Goal: Task Accomplishment & Management: Complete application form

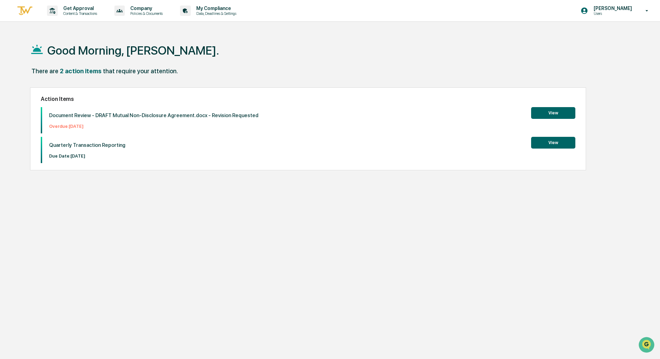
click at [558, 112] on button "View" at bounding box center [553, 113] width 44 height 12
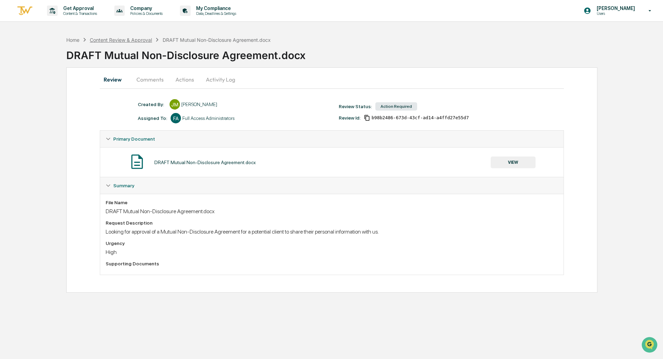
click at [117, 41] on div "Content Review & Approval" at bounding box center [121, 40] width 62 height 6
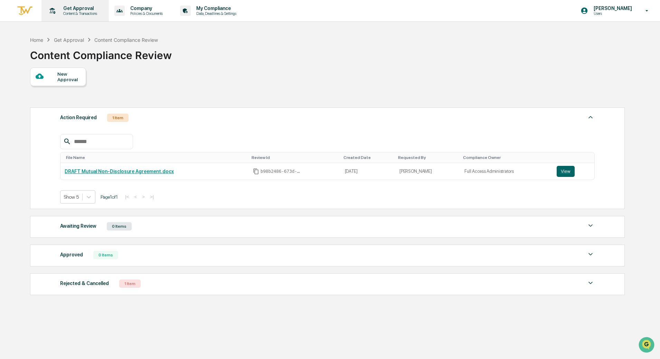
click at [66, 14] on p "Content & Transactions" at bounding box center [79, 13] width 43 height 5
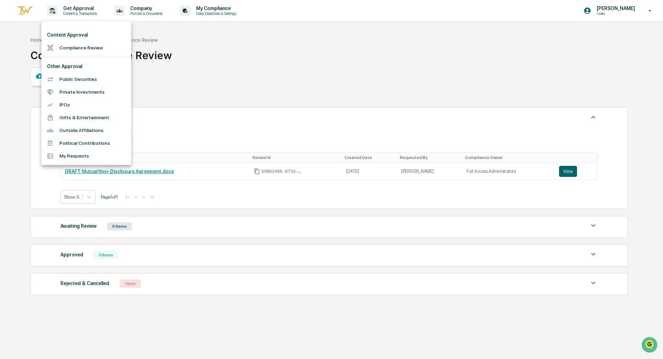
click at [227, 66] on div at bounding box center [331, 179] width 663 height 359
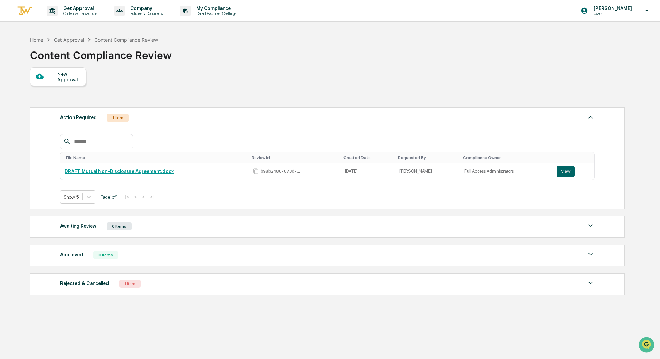
click at [37, 41] on div "Home" at bounding box center [36, 40] width 13 height 6
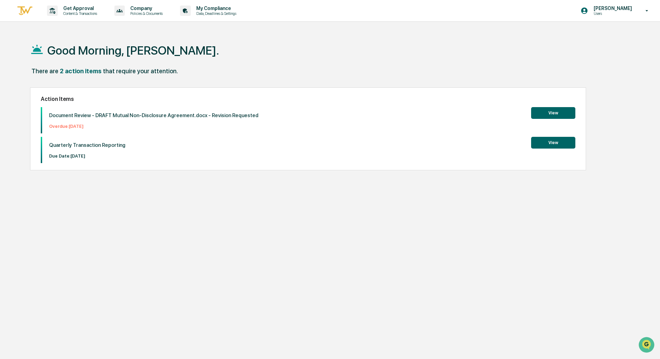
click at [563, 145] on button "View" at bounding box center [553, 143] width 44 height 12
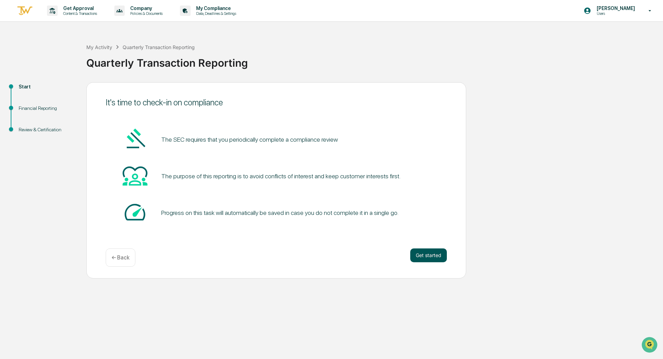
click at [438, 254] on button "Get started" at bounding box center [428, 255] width 37 height 14
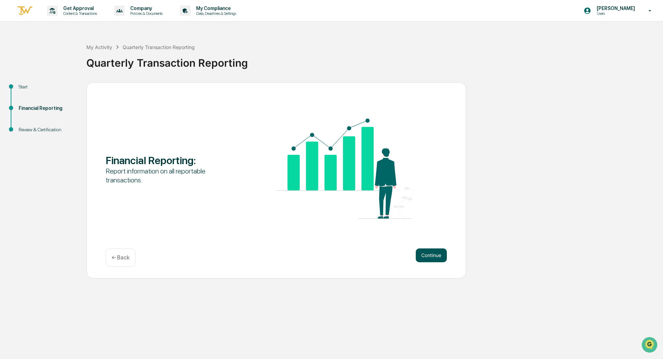
click at [442, 251] on button "Continue" at bounding box center [431, 255] width 31 height 14
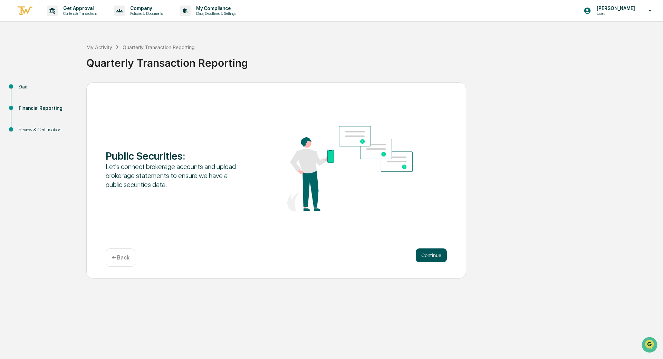
click at [438, 256] on button "Continue" at bounding box center [431, 255] width 31 height 14
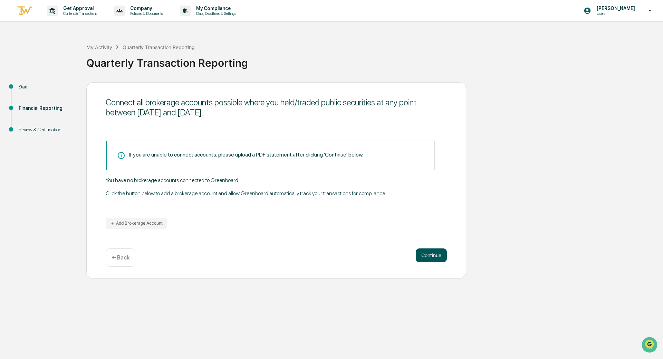
click at [426, 260] on button "Continue" at bounding box center [431, 255] width 31 height 14
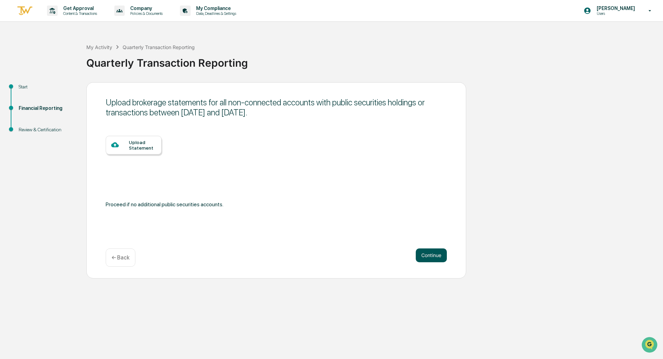
click at [426, 259] on button "Continue" at bounding box center [431, 255] width 31 height 14
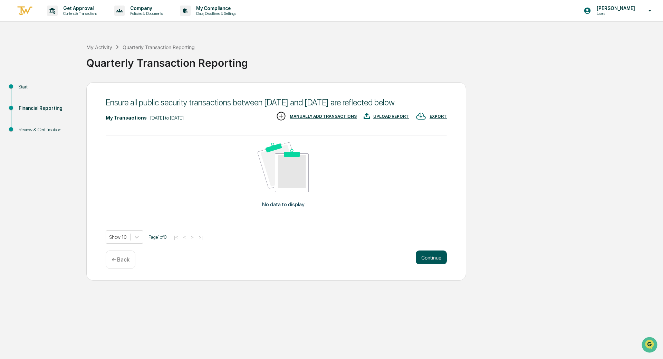
click at [430, 264] on button "Continue" at bounding box center [431, 257] width 31 height 14
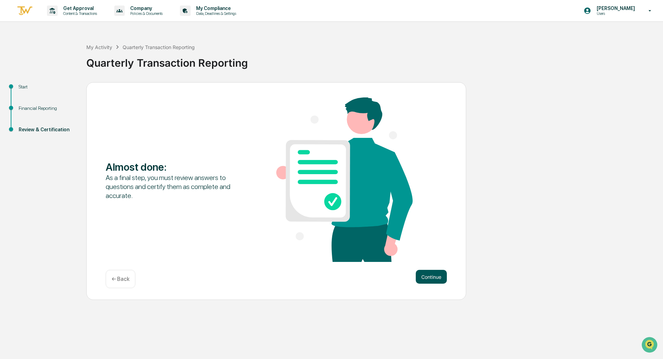
click at [438, 272] on button "Continue" at bounding box center [431, 277] width 31 height 14
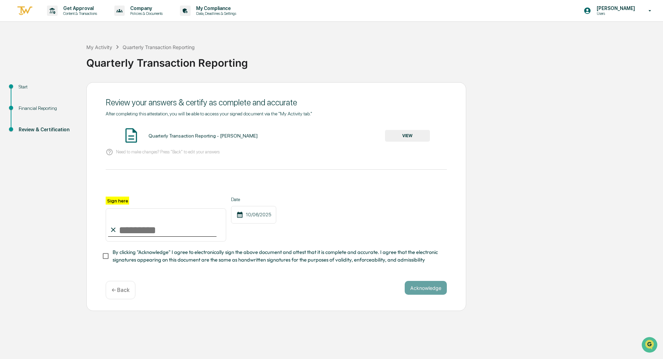
click at [161, 231] on input "Sign here" at bounding box center [166, 224] width 121 height 33
type input "*"
type input "**********"
click at [444, 294] on button "Acknowledge" at bounding box center [426, 288] width 42 height 14
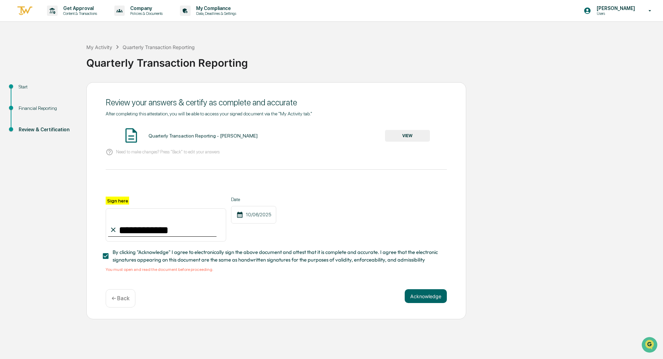
click at [418, 138] on button "VIEW" at bounding box center [407, 136] width 45 height 12
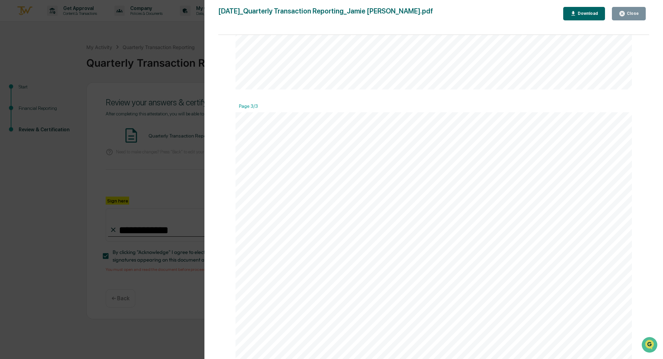
scroll to position [1313, 0]
click at [631, 13] on div "Close" at bounding box center [632, 13] width 13 height 5
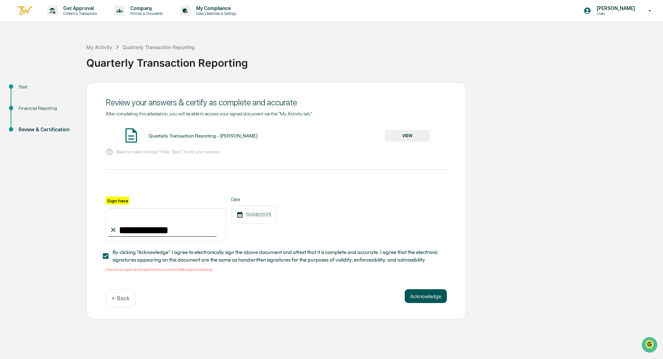
click at [433, 299] on button "Acknowledge" at bounding box center [426, 296] width 42 height 14
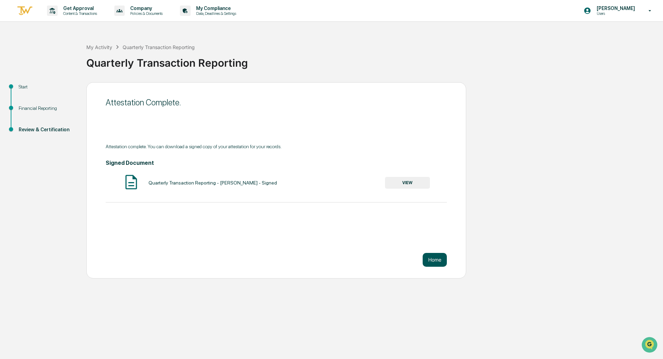
click at [431, 255] on button "Home" at bounding box center [435, 260] width 24 height 14
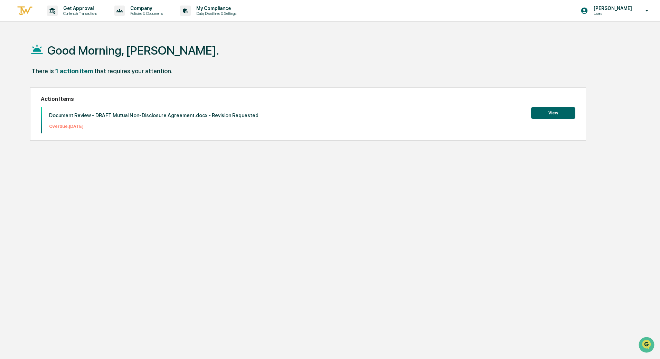
click at [621, 14] on p "Users" at bounding box center [611, 13] width 47 height 5
click at [582, 44] on div at bounding box center [331, 179] width 663 height 359
click at [624, 0] on div "[PERSON_NAME] Users" at bounding box center [616, 10] width 86 height 21
click at [589, 37] on li "Logout" at bounding box center [609, 35] width 97 height 13
